Goal: Task Accomplishment & Management: Manage account settings

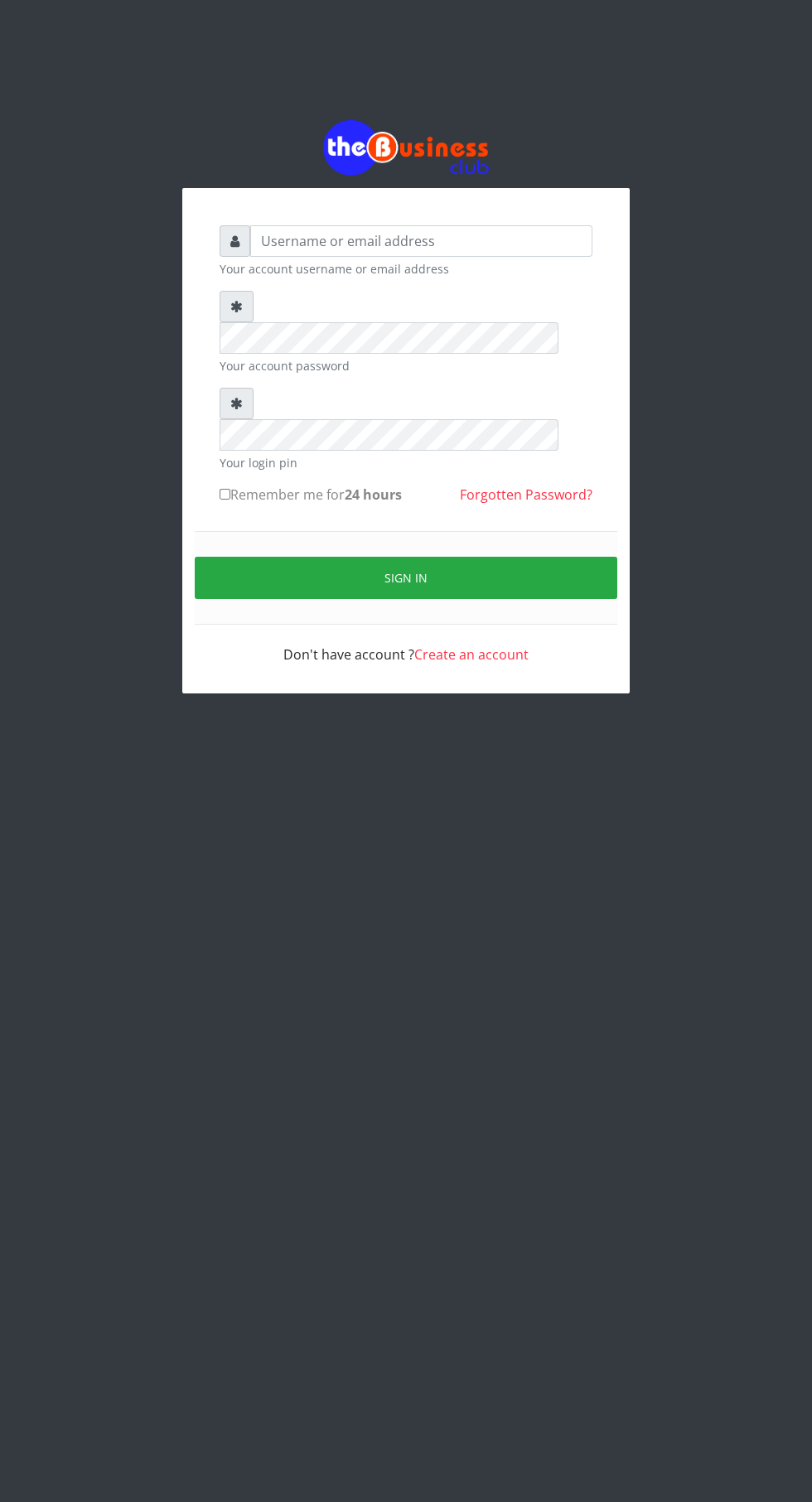
click at [345, 624] on div "Don't have account ? Create an account" at bounding box center [406, 644] width 373 height 40
click at [402, 253] on input "text" at bounding box center [420, 241] width 342 height 32
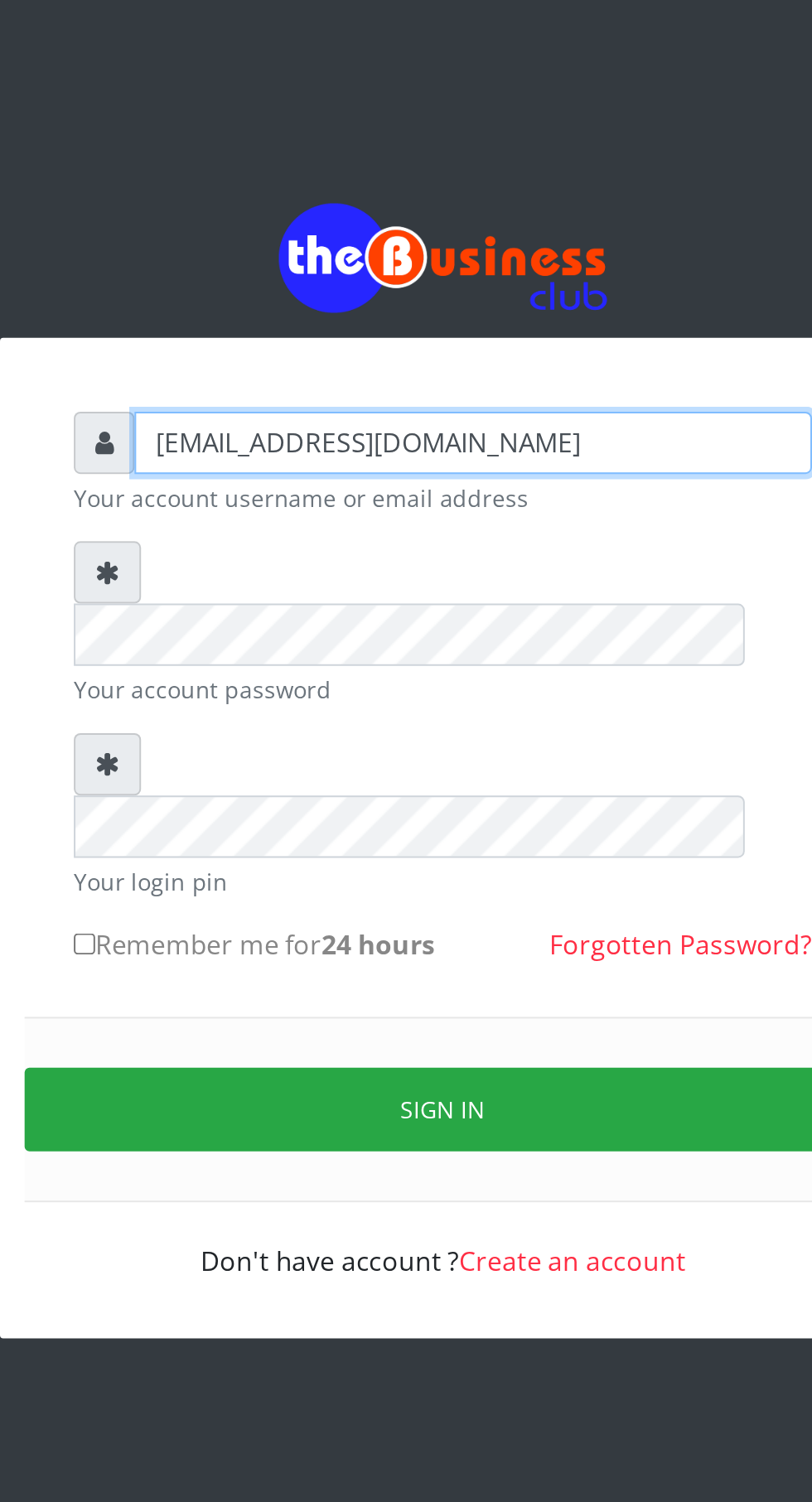
click at [304, 253] on input "rejoicesamuel@gmmail.com" at bounding box center [420, 241] width 342 height 32
type input "rejoicesamuel@gmmail.com"
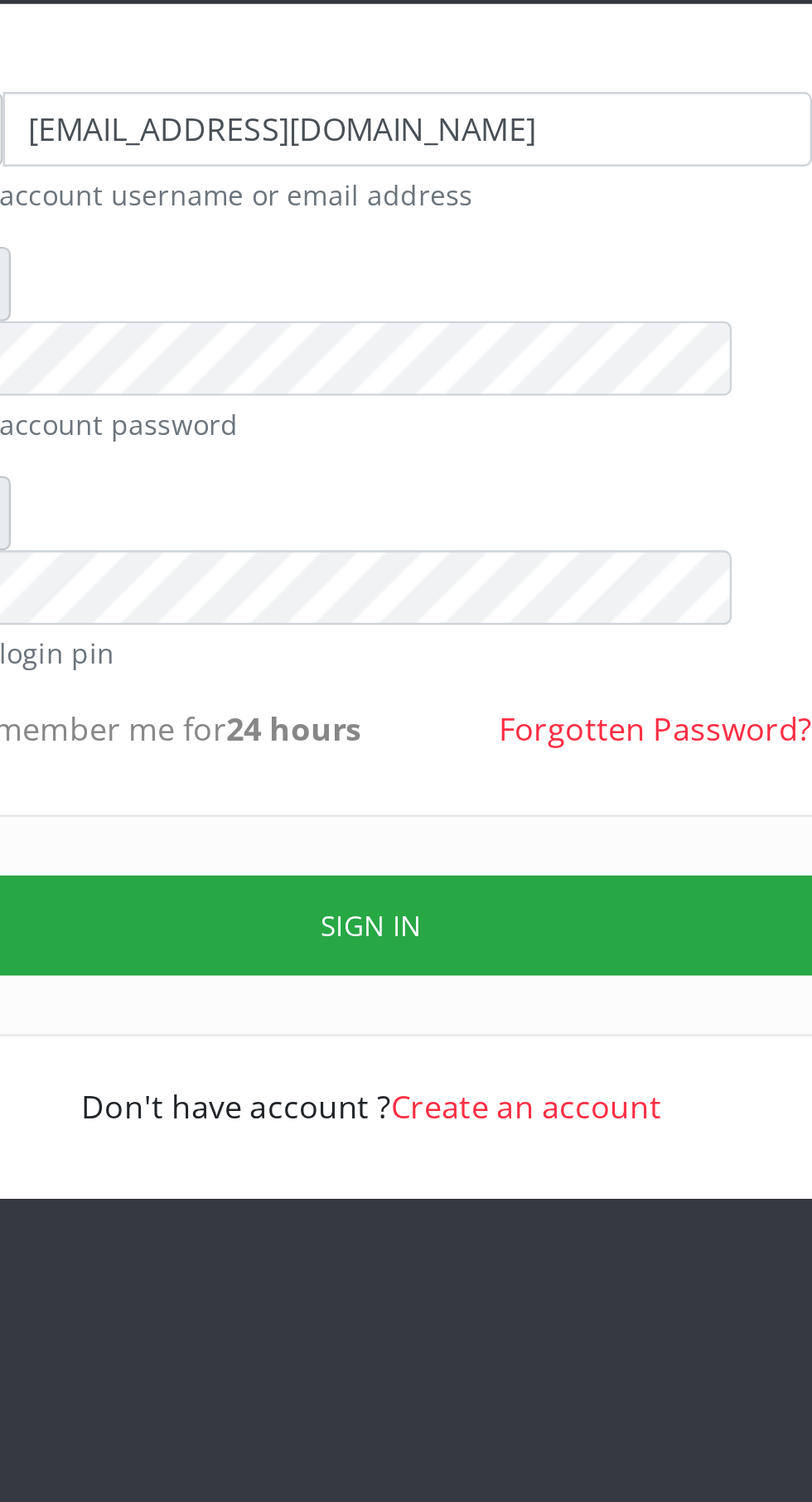
click at [488, 557] on button "Sign in" at bounding box center [406, 578] width 423 height 42
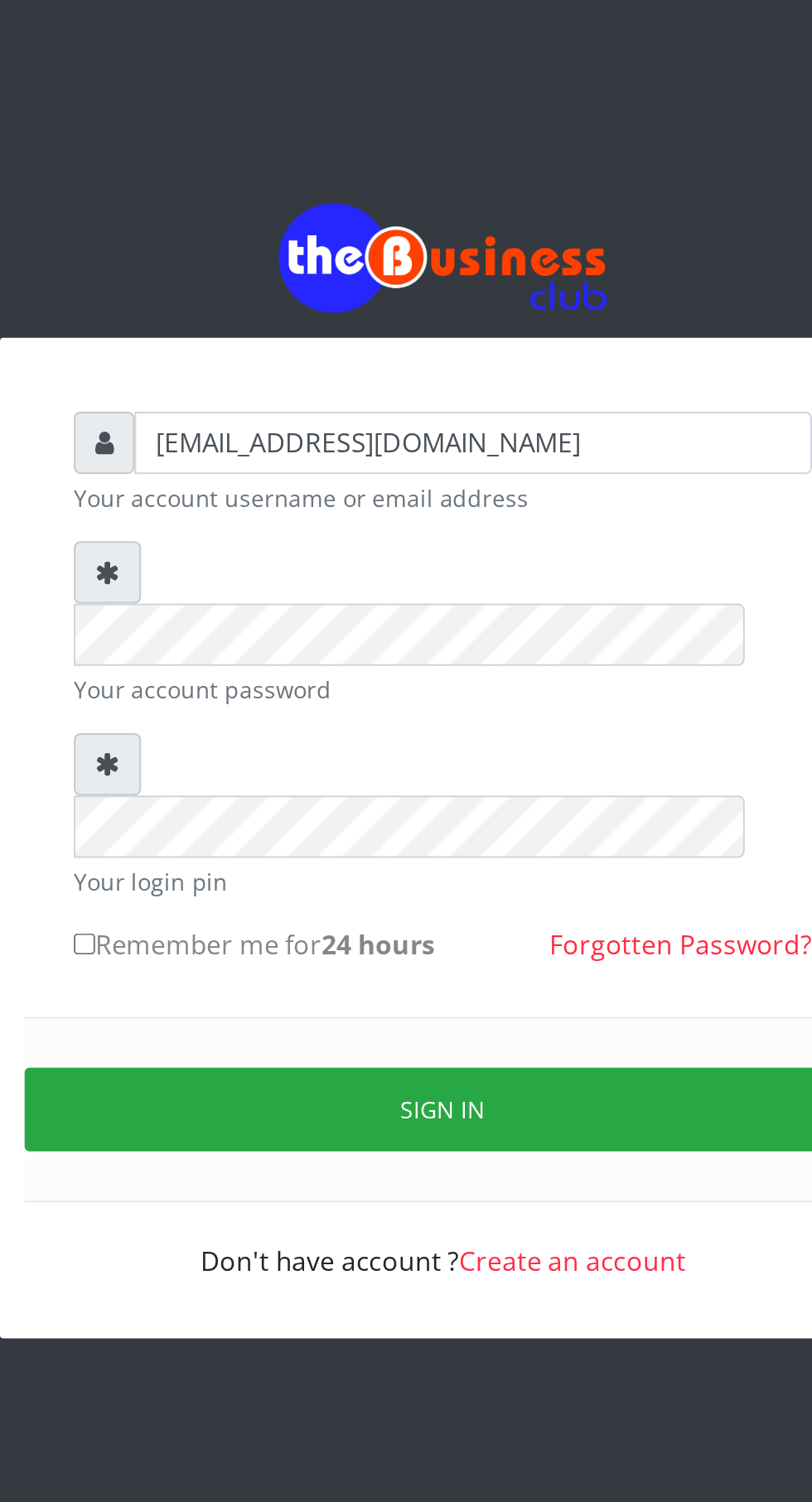
type input "[EMAIL_ADDRESS][DOMAIN_NAME]"
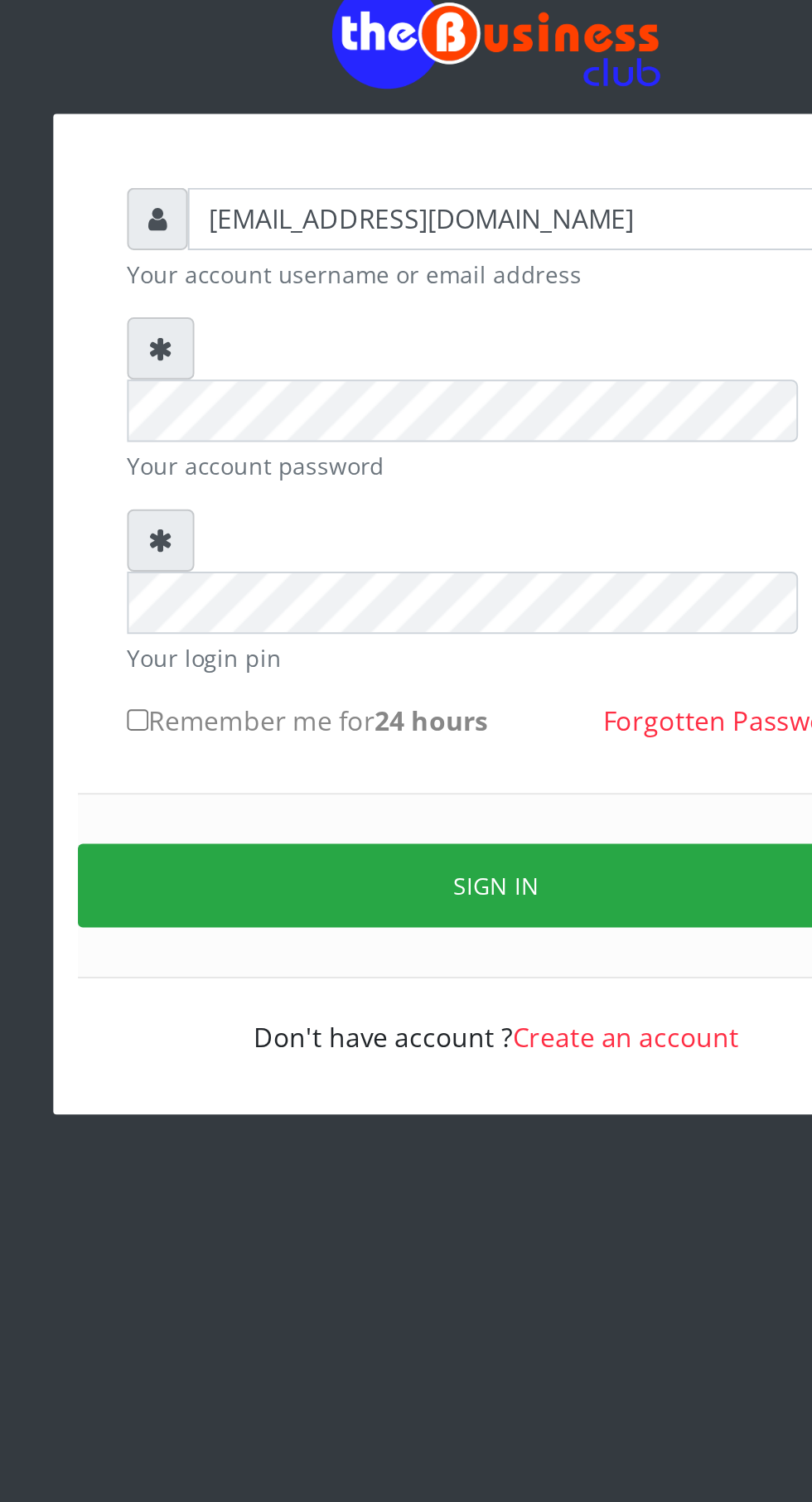
click at [228, 489] on input "Remember me for 24 hours" at bounding box center [225, 494] width 11 height 11
checkbox input "true"
click at [437, 557] on button "Sign in" at bounding box center [406, 578] width 423 height 42
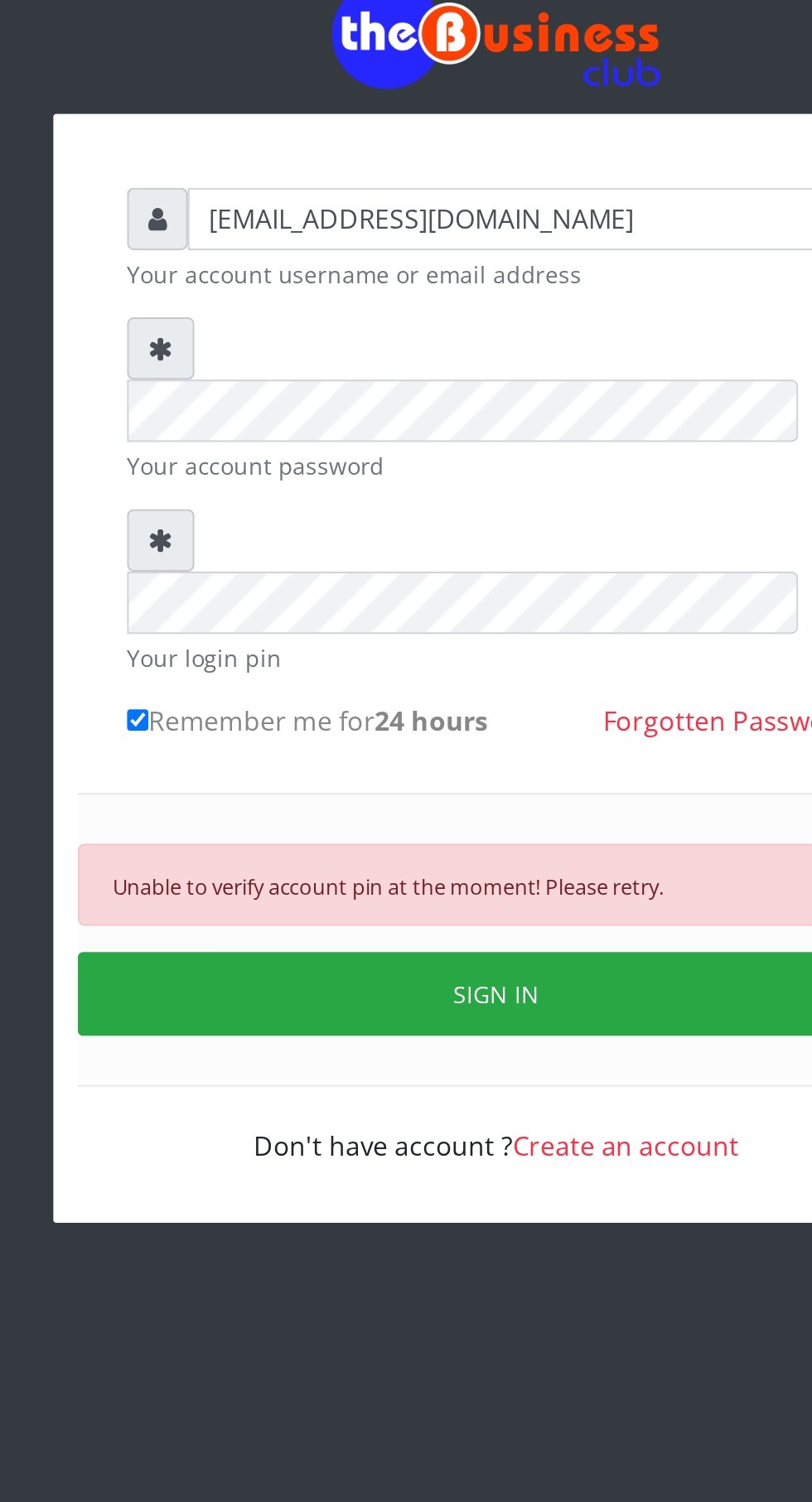
click at [422, 612] on button "SIGN IN" at bounding box center [406, 633] width 423 height 42
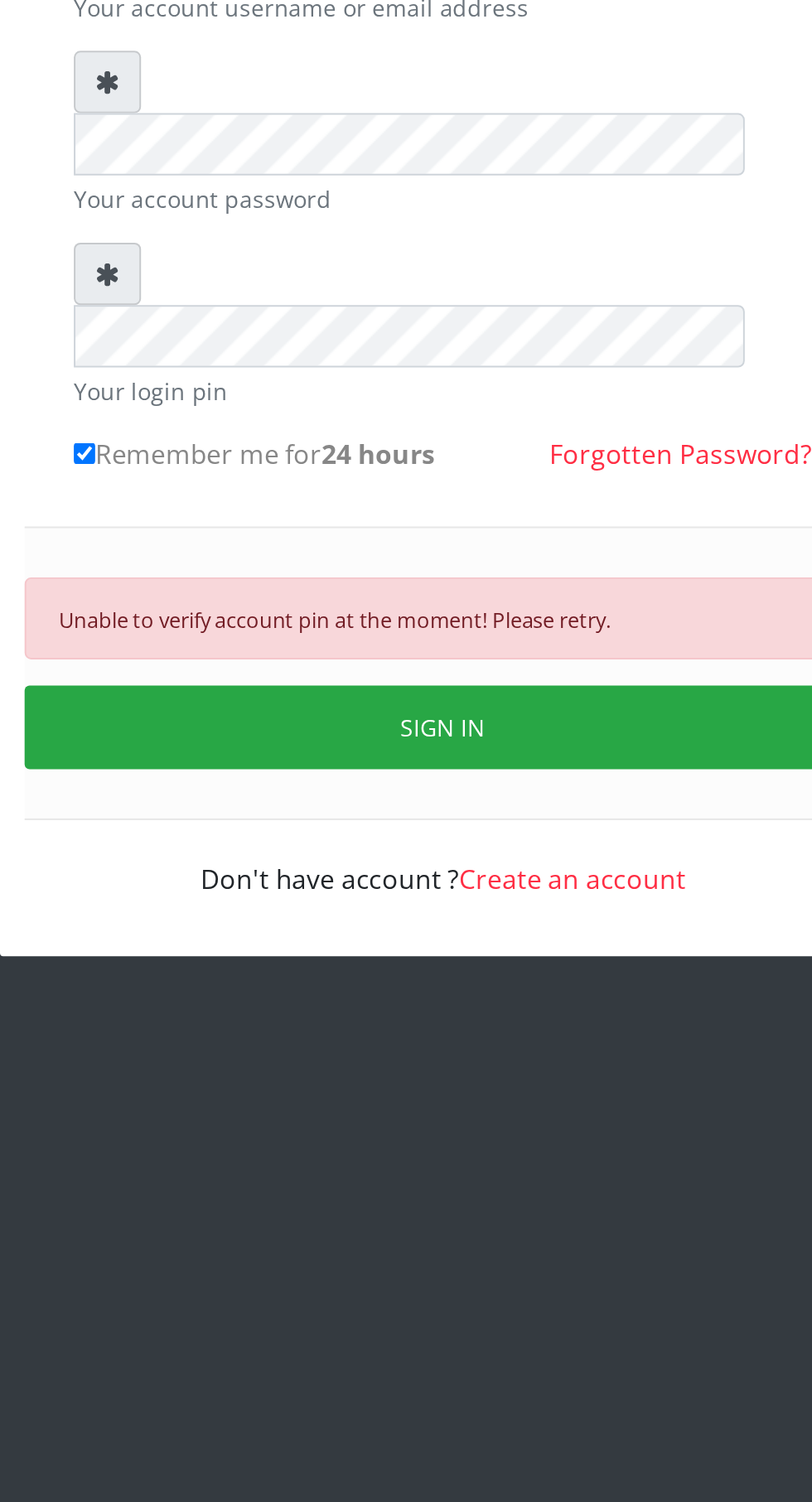
click at [415, 612] on button "SIGN IN" at bounding box center [406, 633] width 423 height 42
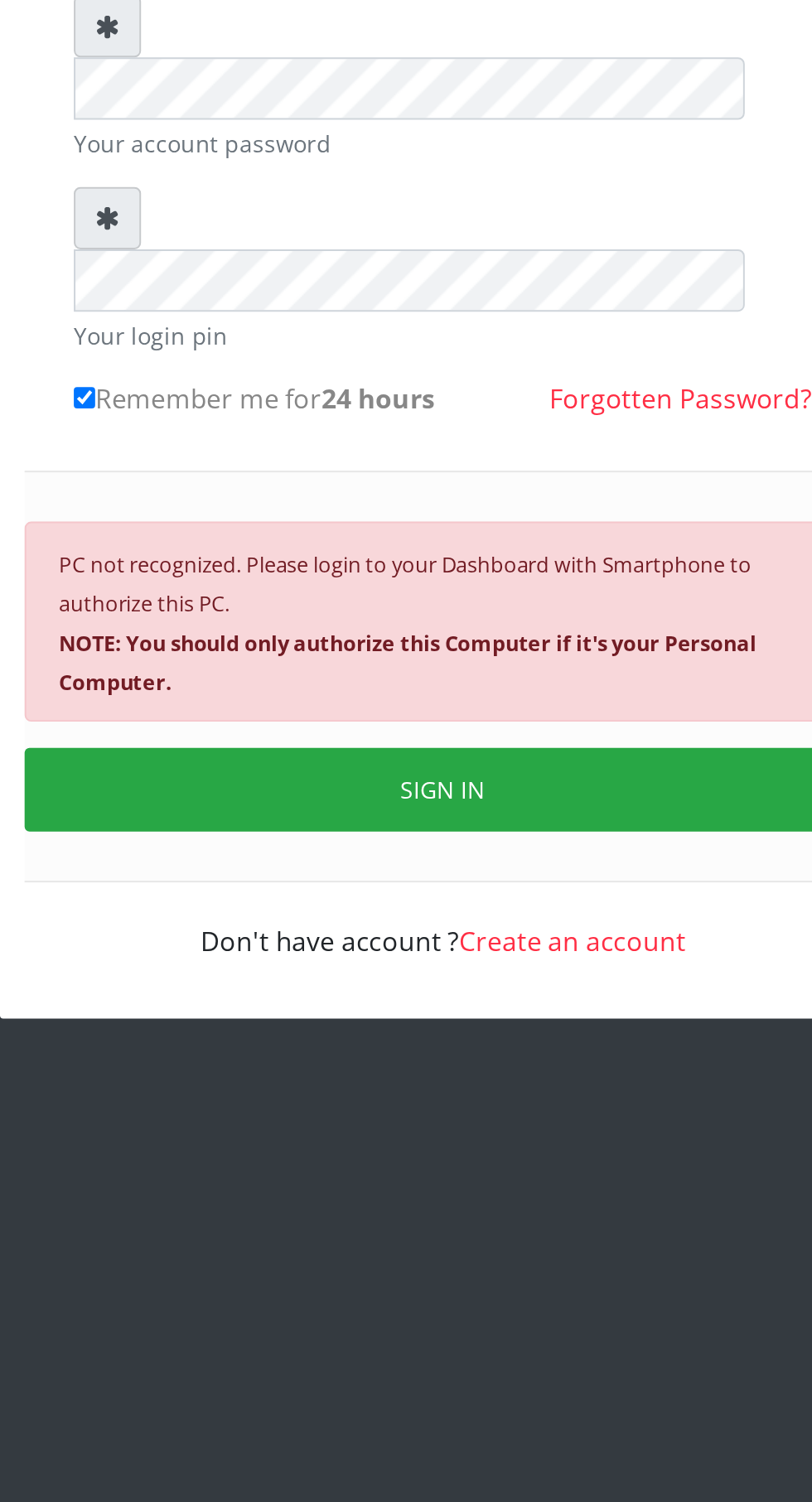
click at [422, 671] on button "SIGN IN" at bounding box center [406, 692] width 423 height 42
